Goal: Find specific page/section: Find specific page/section

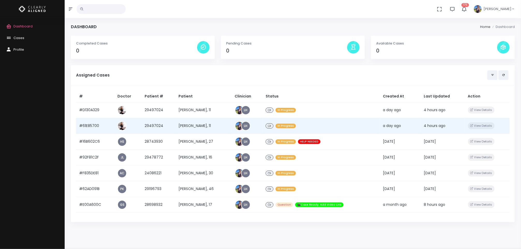
click at [175, 127] on td "[PERSON_NAME], 11" at bounding box center [203, 126] width 56 height 16
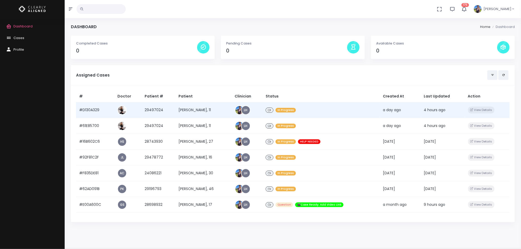
click at [176, 105] on td "[PERSON_NAME], 11" at bounding box center [203, 110] width 56 height 16
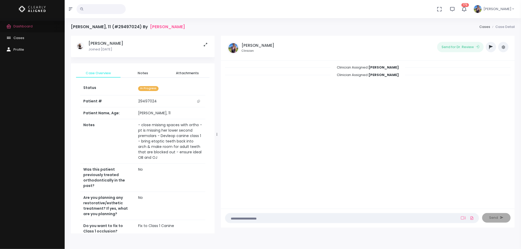
click at [13, 28] on span "Dashboard" at bounding box center [22, 26] width 19 height 5
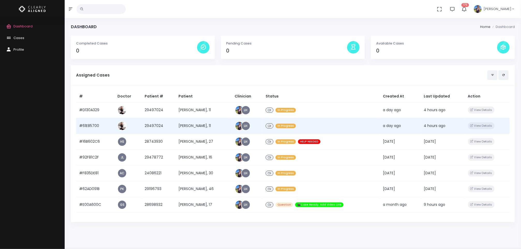
click at [185, 124] on td "[PERSON_NAME], 11" at bounding box center [203, 126] width 56 height 16
